Goal: Find specific page/section: Find specific page/section

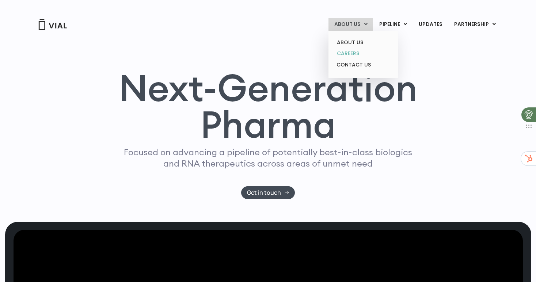
click at [359, 50] on link "CAREERS" at bounding box center [363, 53] width 64 height 11
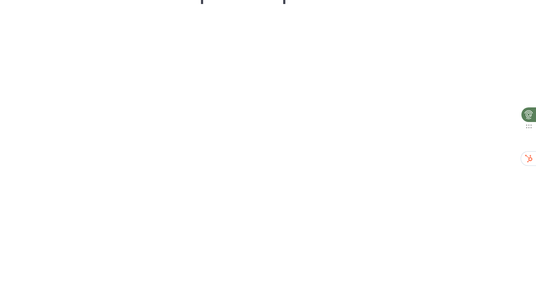
scroll to position [1084, 0]
